Goal: Task Accomplishment & Management: Complete application form

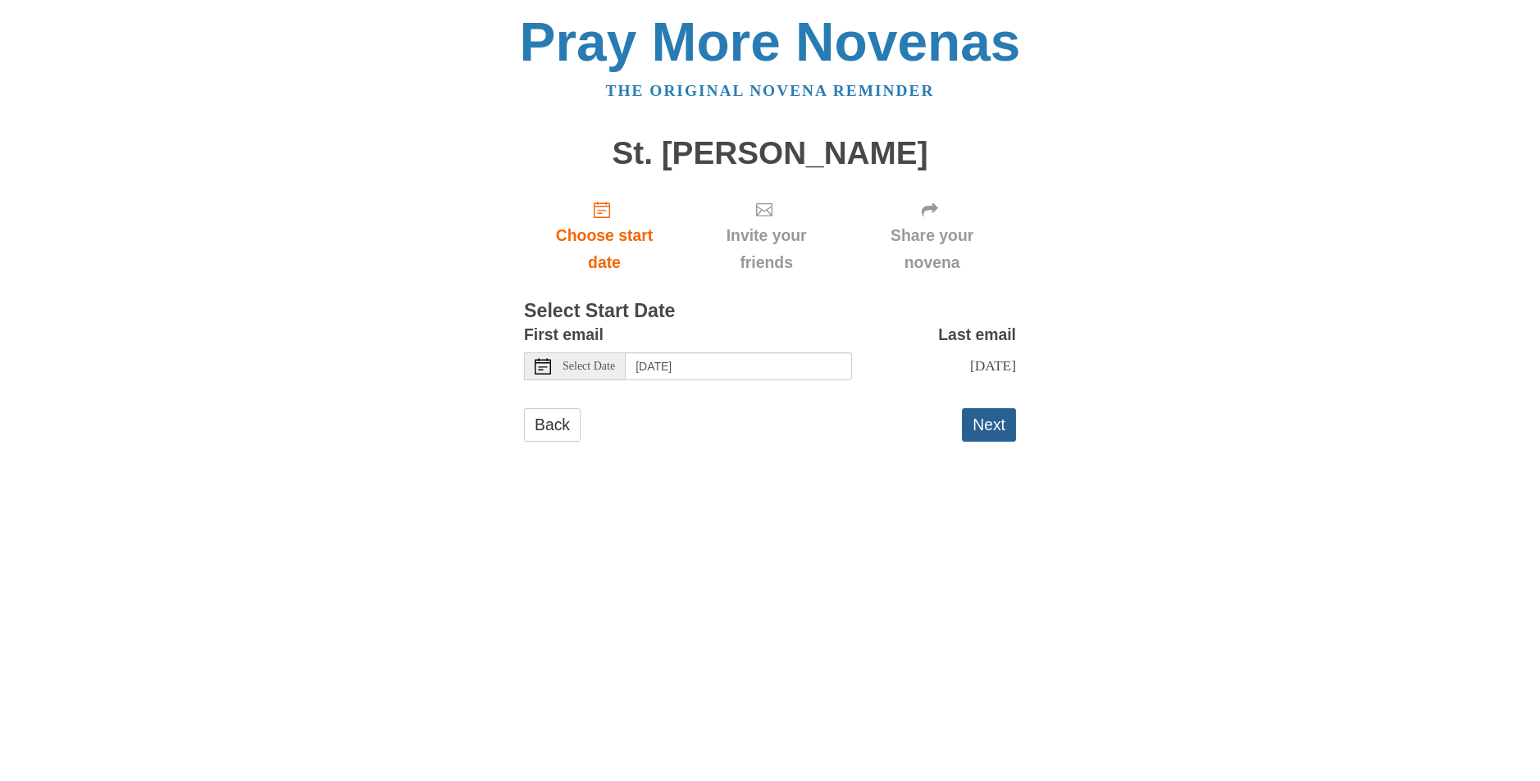
click at [986, 420] on button "Next" at bounding box center [989, 425] width 54 height 34
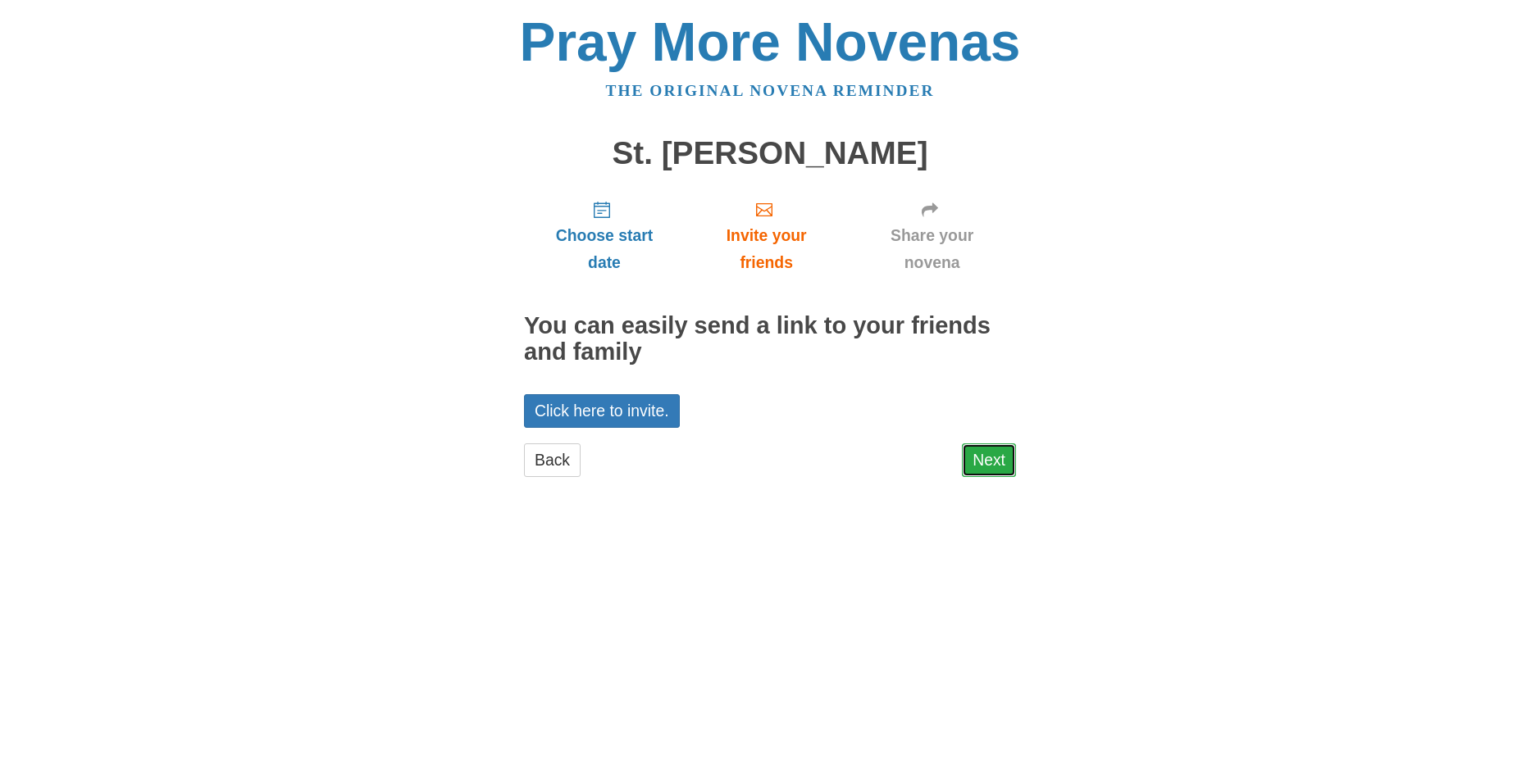
click at [999, 468] on link "Next" at bounding box center [989, 461] width 54 height 34
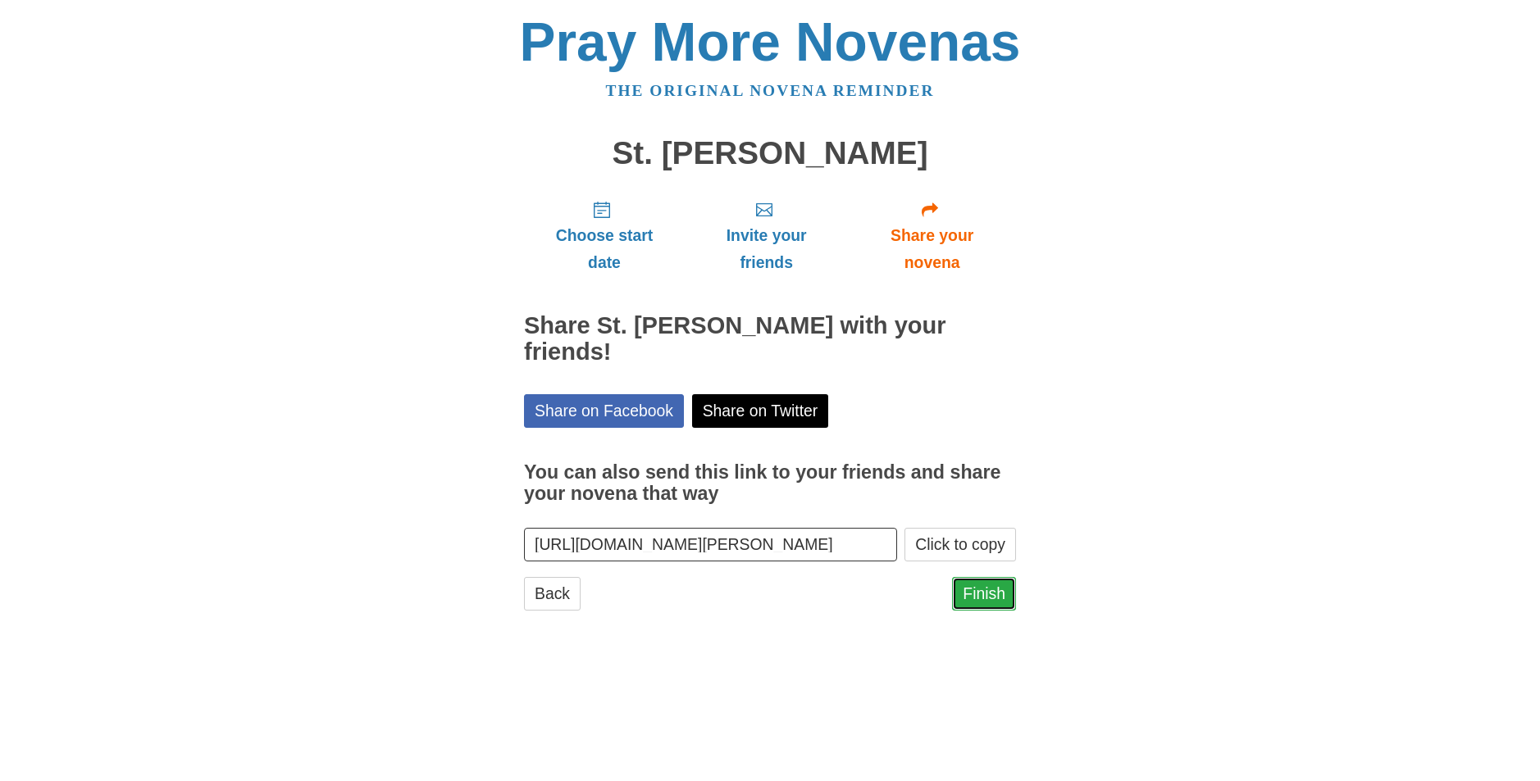
click at [997, 577] on link "Finish" at bounding box center [984, 594] width 64 height 34
